Goal: Ask a question

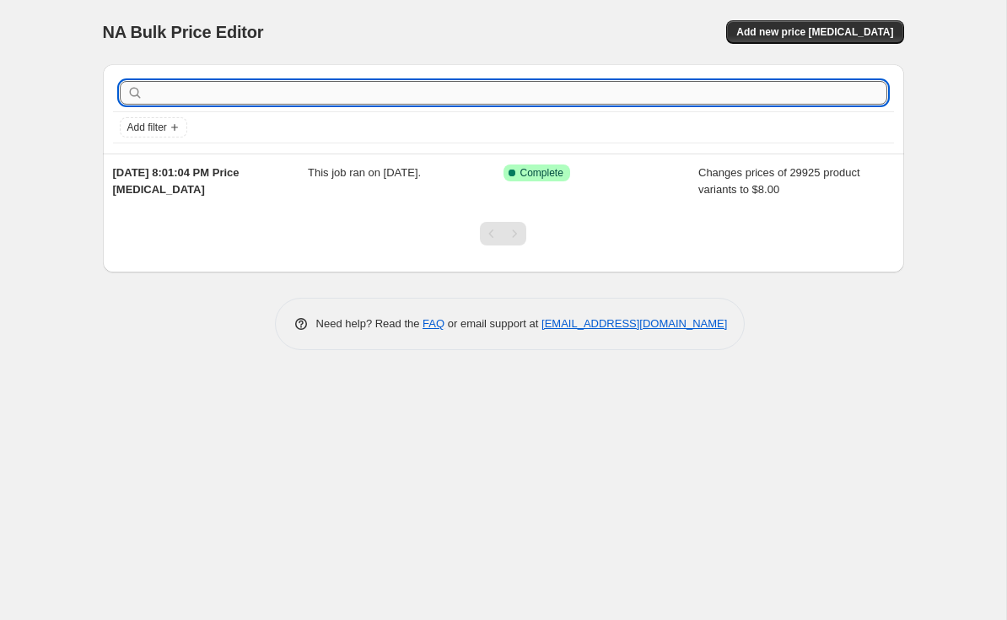
click at [255, 87] on input "text" at bounding box center [517, 93] width 740 height 24
type input "Cancel subscription"
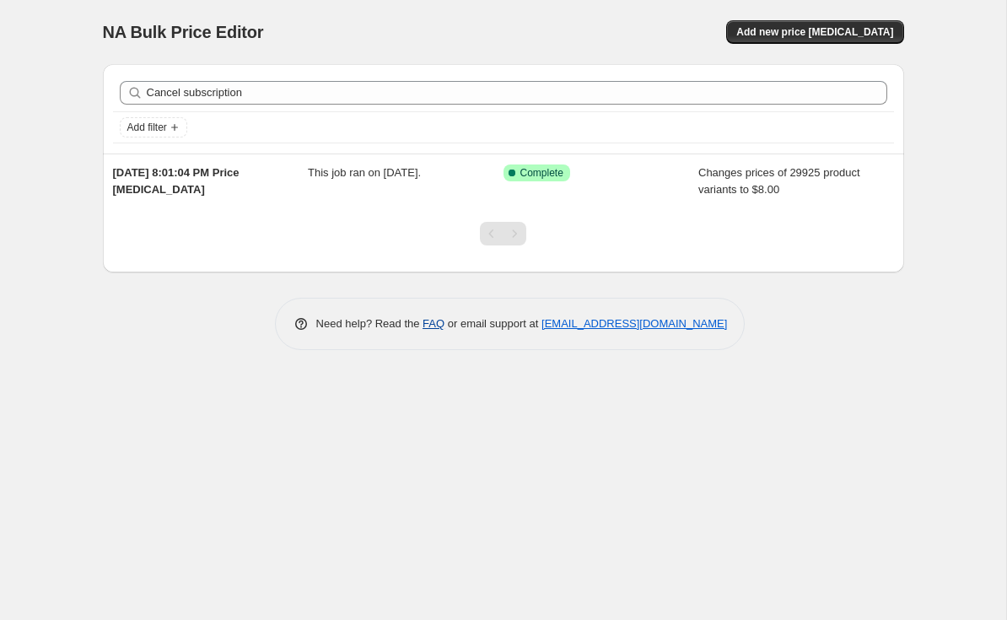
click at [428, 330] on link "FAQ" at bounding box center [433, 323] width 22 height 13
click at [504, 456] on div "NA Bulk Price Editor. This page is ready NA Bulk Price Editor Add new price [ME…" at bounding box center [503, 310] width 1006 height 620
click at [561, 530] on div "NA Bulk Price Editor. This page is ready NA Bulk Price Editor Add new price [ME…" at bounding box center [503, 310] width 1006 height 620
click at [551, 504] on div "NA Bulk Price Editor. This page is ready NA Bulk Price Editor Add new price [ME…" at bounding box center [503, 310] width 1006 height 620
click at [88, 475] on div "NA Bulk Price Editor. This page is ready NA Bulk Price Editor Add new price [ME…" at bounding box center [503, 310] width 1006 height 620
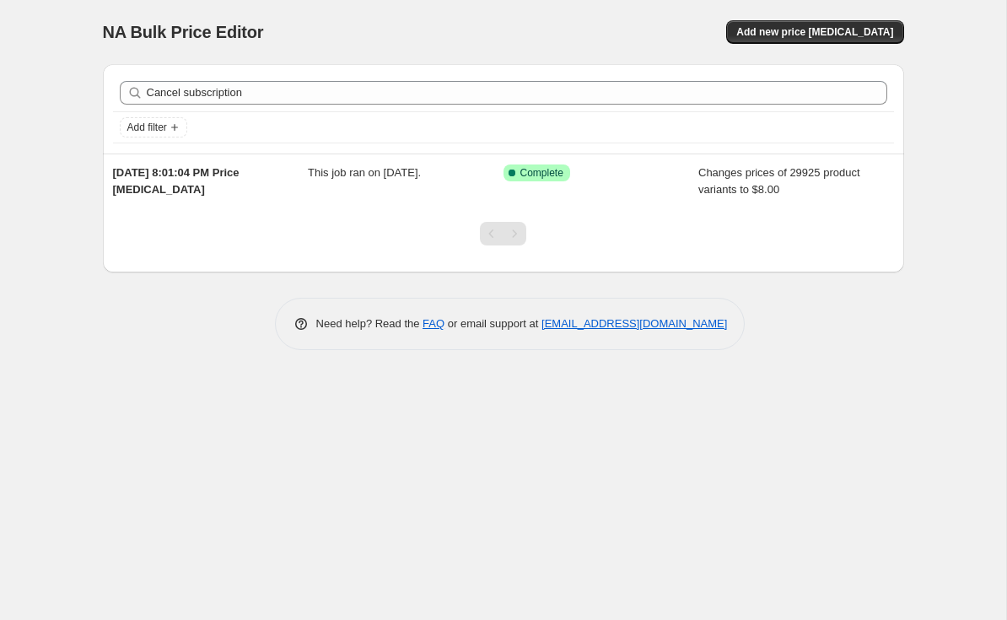
click at [638, 386] on div "NA Bulk Price Editor. This page is ready NA Bulk Price Editor Add new price [ME…" at bounding box center [503, 310] width 1006 height 620
click at [502, 438] on div "NA Bulk Price Editor. This page is ready NA Bulk Price Editor Add new price [ME…" at bounding box center [503, 310] width 1006 height 620
click at [501, 438] on div "NA Bulk Price Editor. This page is ready NA Bulk Price Editor Add new price [ME…" at bounding box center [503, 310] width 1006 height 620
click at [498, 438] on div "NA Bulk Price Editor. This page is ready NA Bulk Price Editor Add new price [ME…" at bounding box center [503, 310] width 1006 height 620
click at [587, 328] on link "[EMAIL_ADDRESS][DOMAIN_NAME]" at bounding box center [634, 323] width 186 height 13
